Goal: Check status: Check status

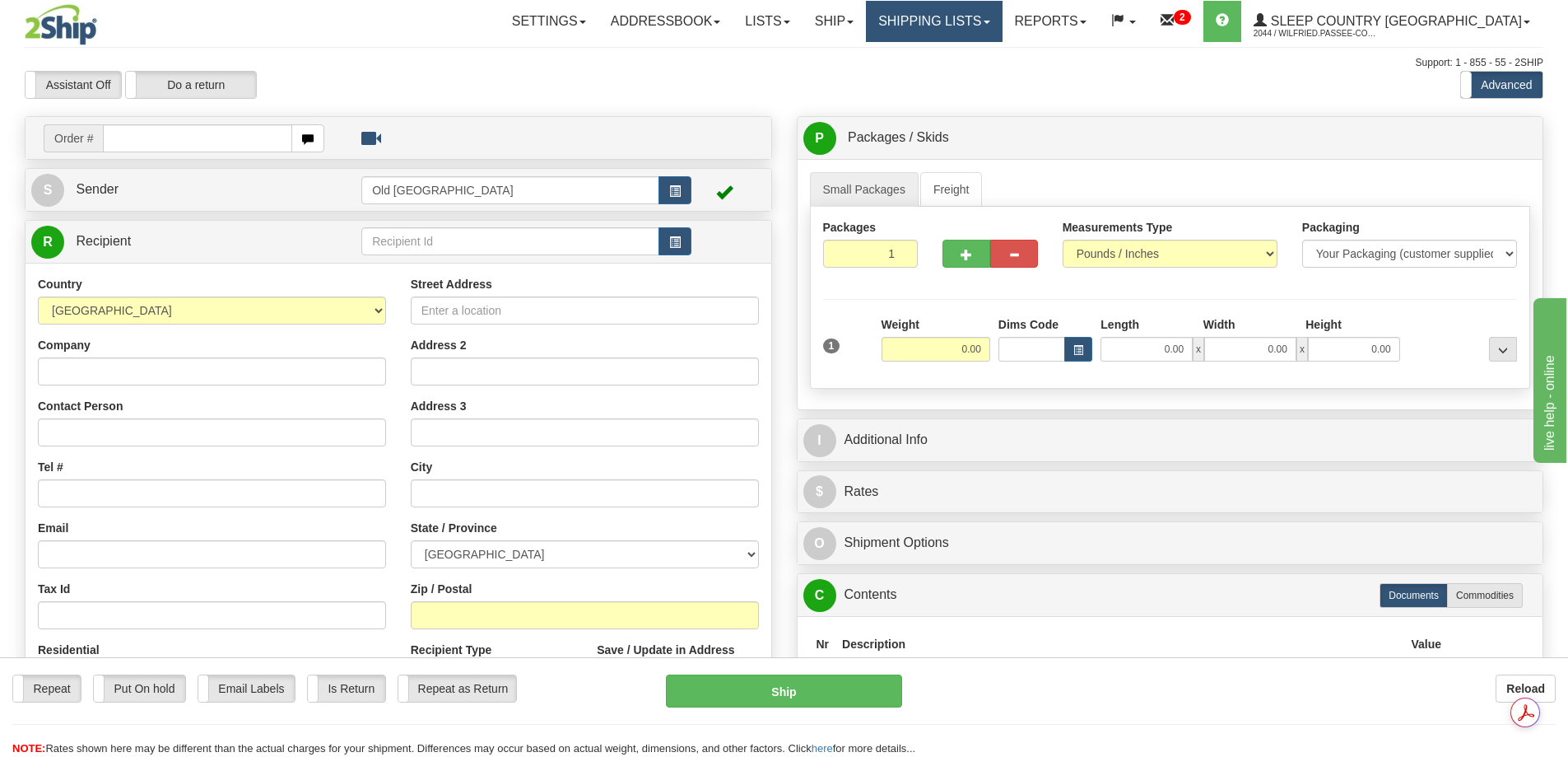
click at [973, 25] on link "Shipping lists" at bounding box center [934, 21] width 136 height 41
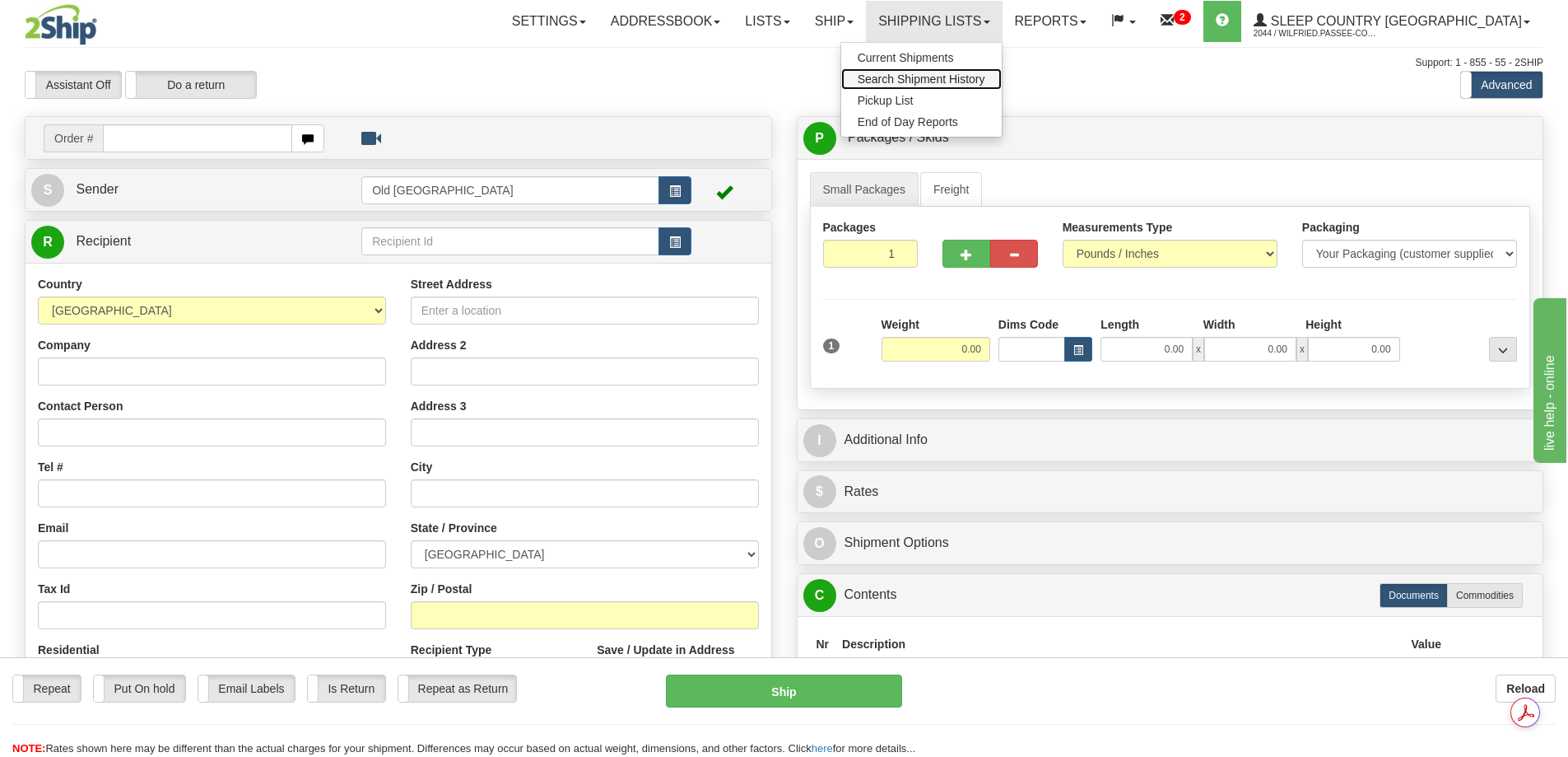
click at [983, 77] on span "Search Shipment History" at bounding box center [921, 79] width 127 height 14
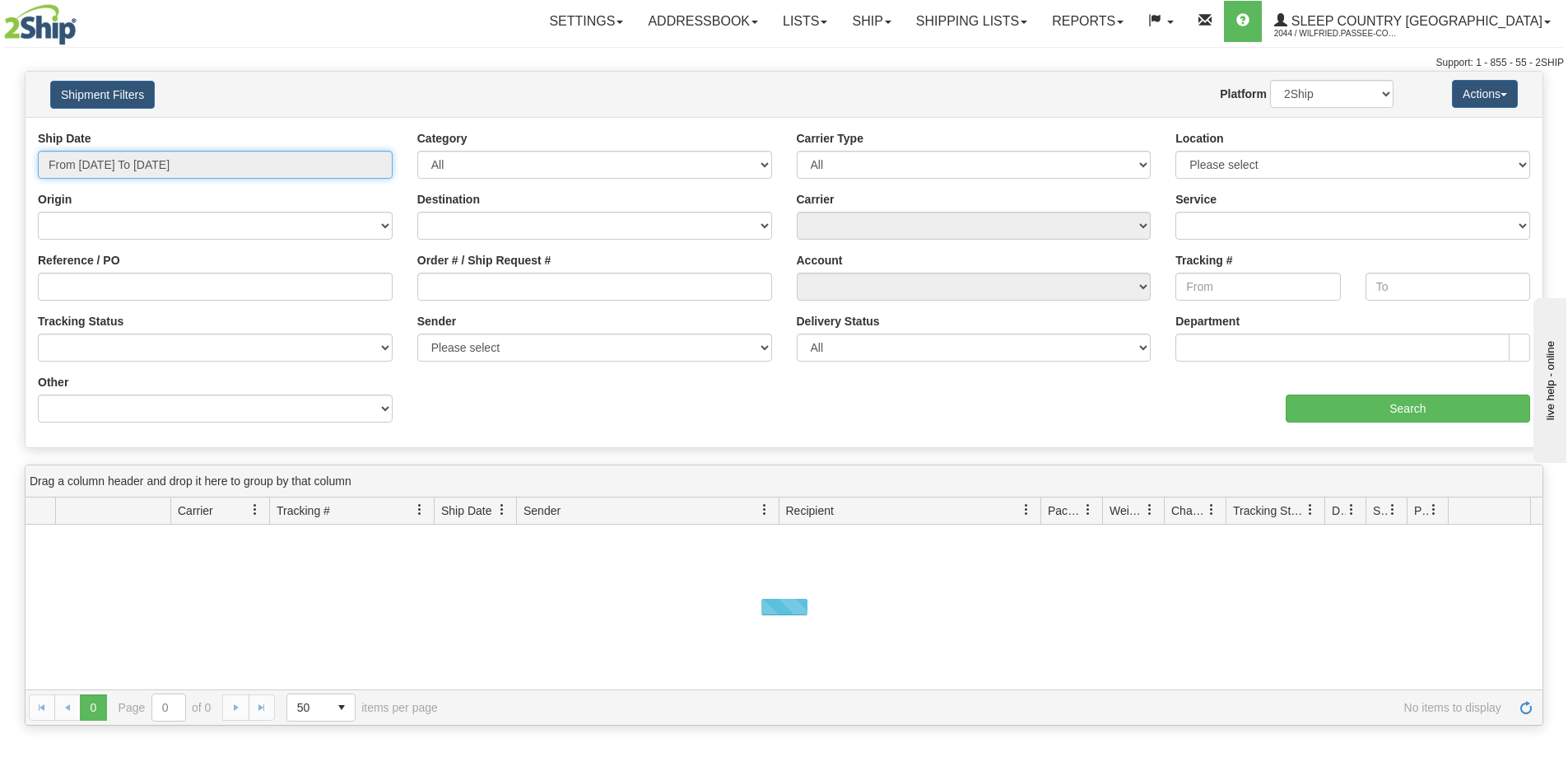
click at [151, 159] on input "From [DATE] To [DATE]" at bounding box center [215, 164] width 355 height 28
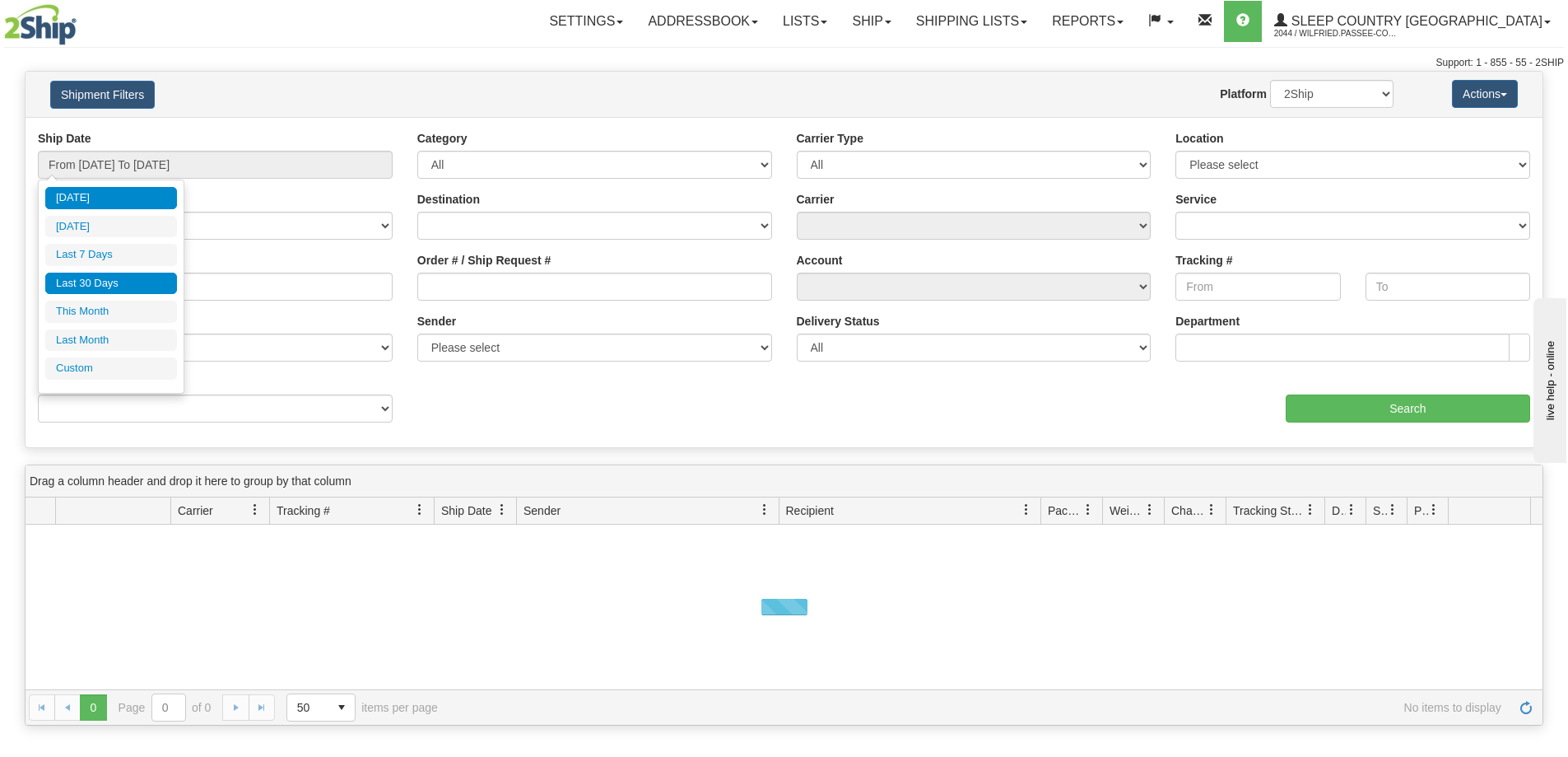
click at [114, 281] on li "Last 30 Days" at bounding box center [111, 283] width 131 height 22
type input "From [DATE] To [DATE]"
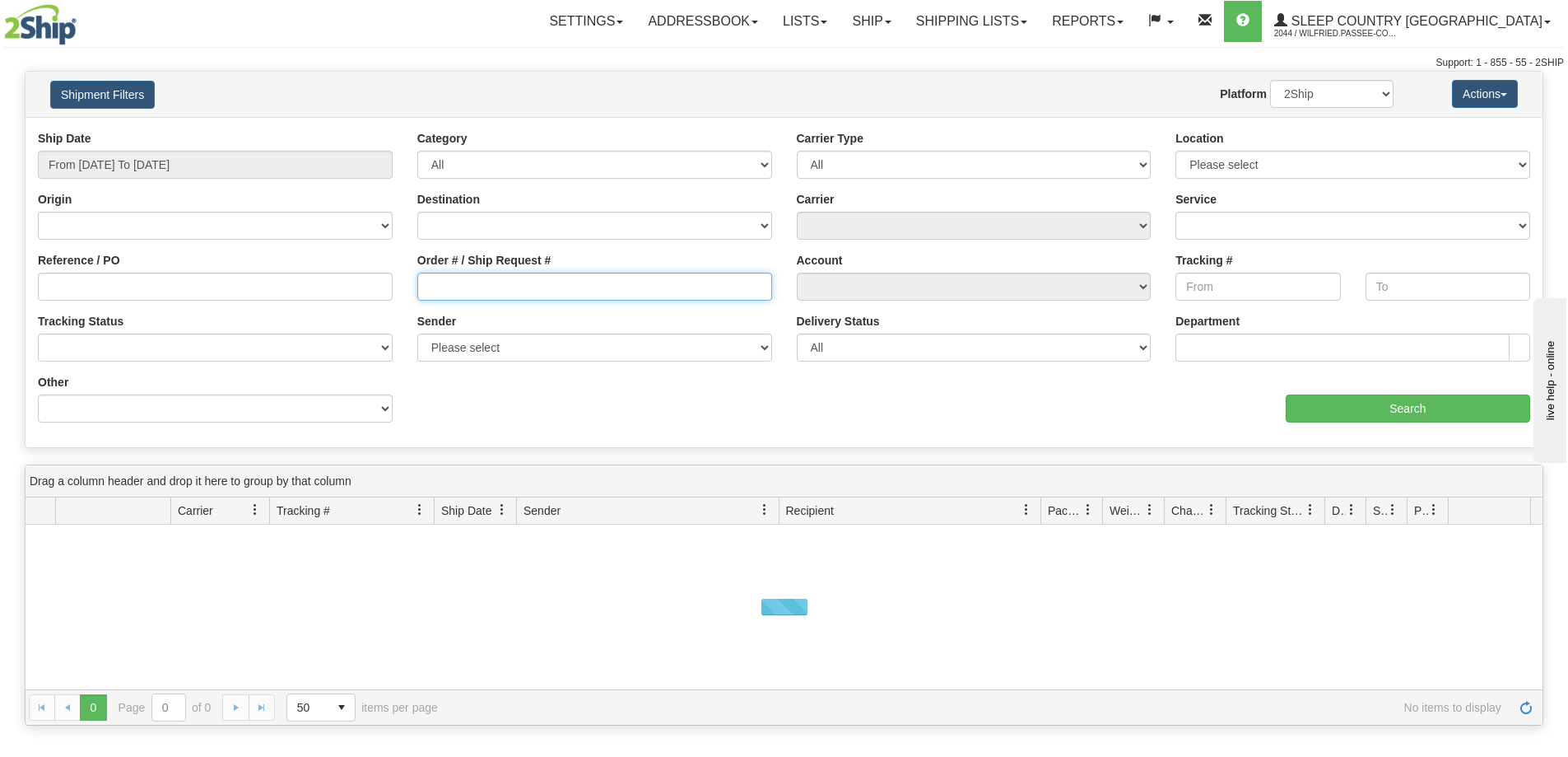
drag, startPoint x: 447, startPoint y: 284, endPoint x: 774, endPoint y: 328, distance: 329.9
click at [449, 284] on input "Order # / Ship Request #" at bounding box center [594, 286] width 355 height 28
paste input "9002H989167"
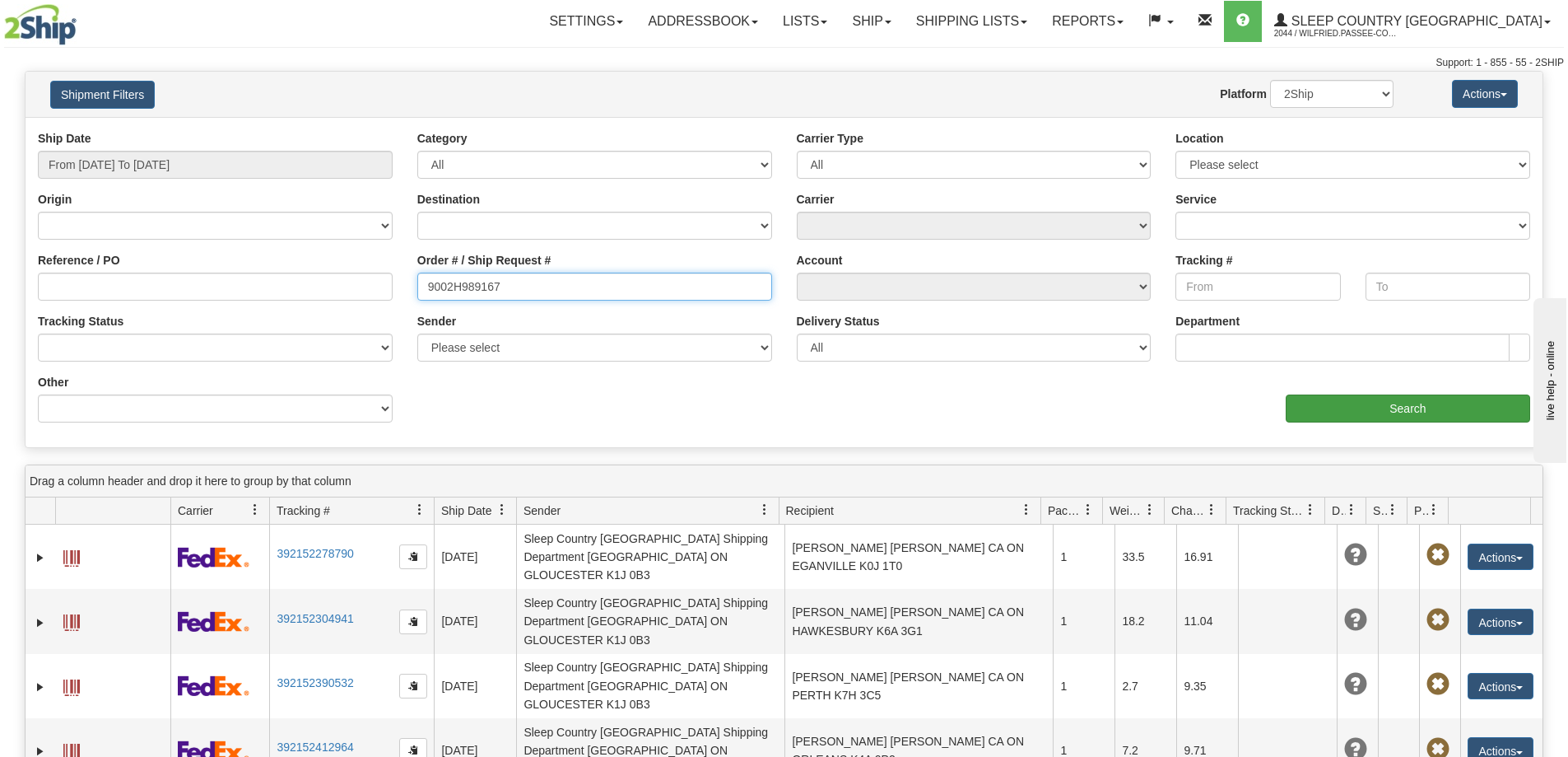
type input "9002H989167"
click at [1367, 415] on input "Search" at bounding box center [1408, 408] width 244 height 28
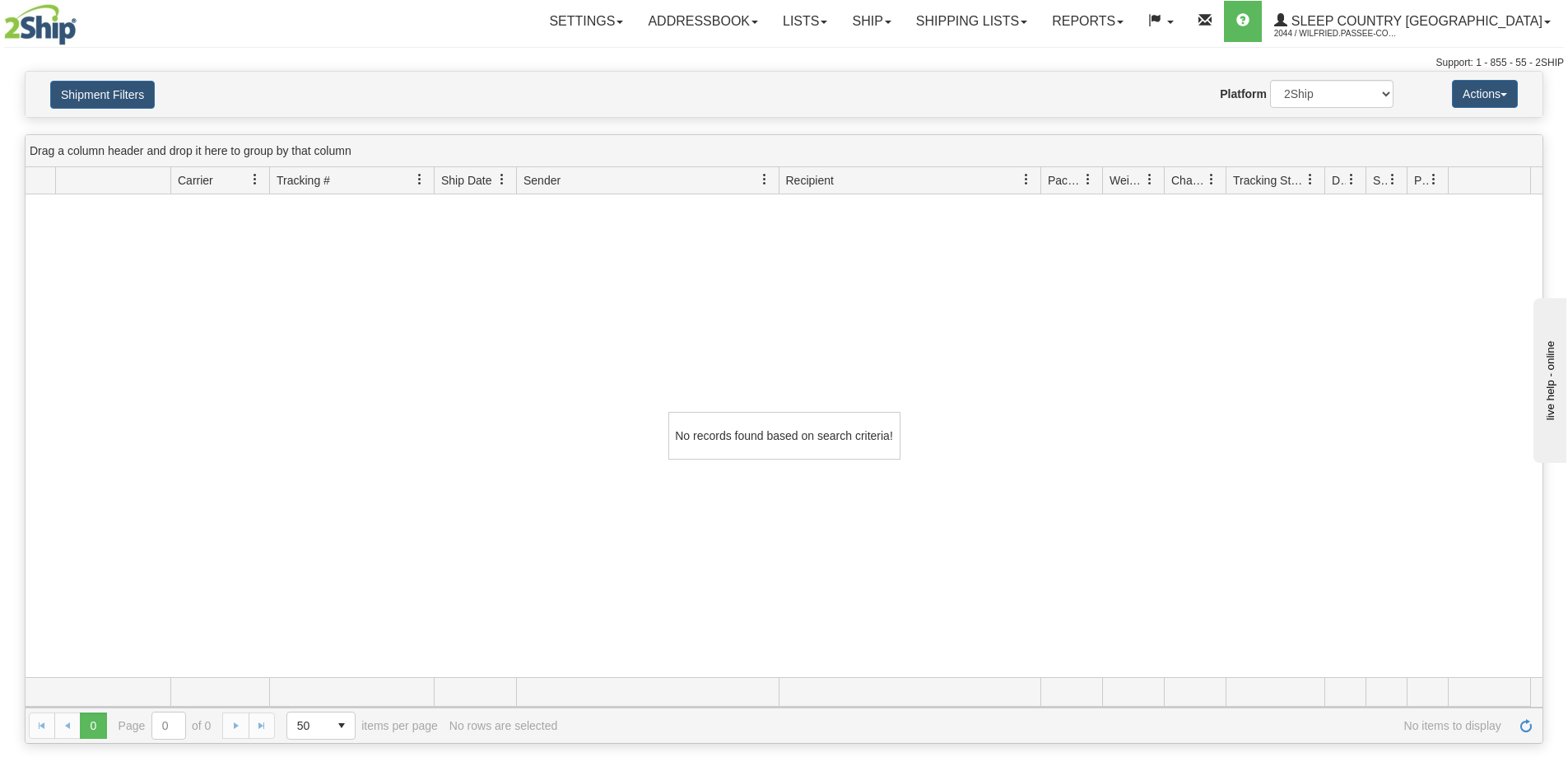
click at [497, 52] on div "Toggle navigation Settings Shipping Preferences Fields Preferences New" at bounding box center [784, 35] width 1568 height 71
